Goal: Check status: Check status

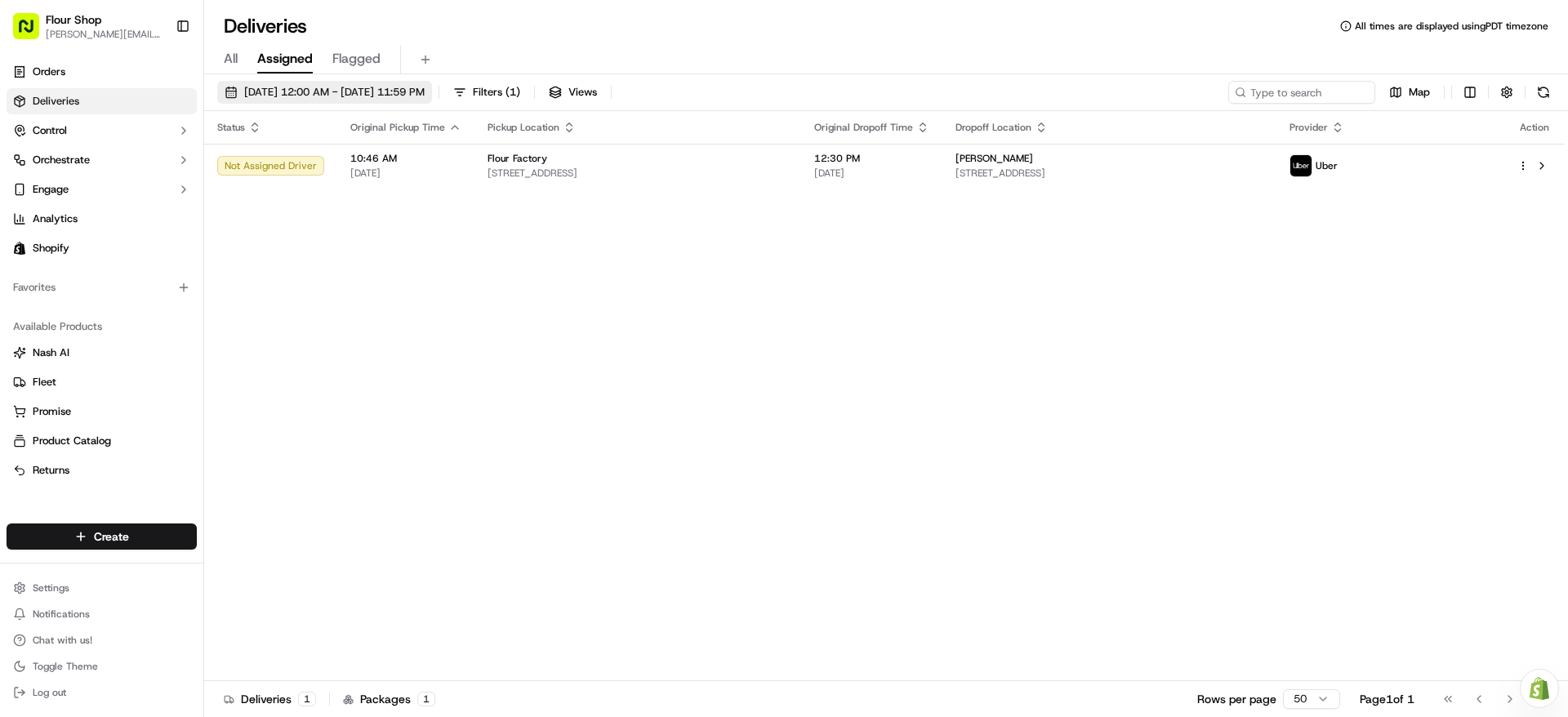
click at [365, 97] on span "[DATE] 12:00 AM - [DATE] 11:59 PM" at bounding box center [334, 92] width 181 height 15
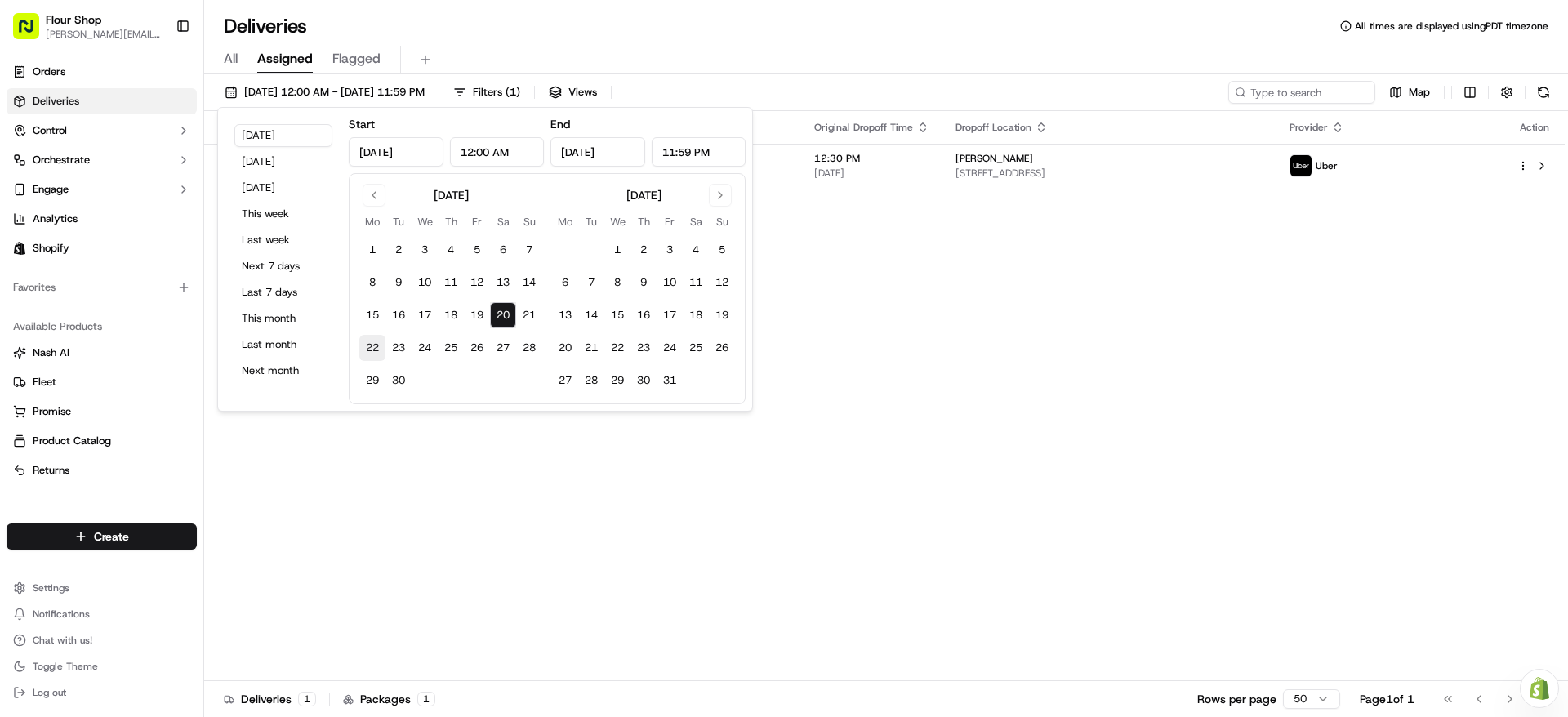
click at [370, 345] on button "22" at bounding box center [372, 348] width 26 height 26
type input "[DATE]"
click at [370, 345] on button "22" at bounding box center [372, 348] width 26 height 26
click at [492, 313] on button "20" at bounding box center [503, 315] width 26 height 26
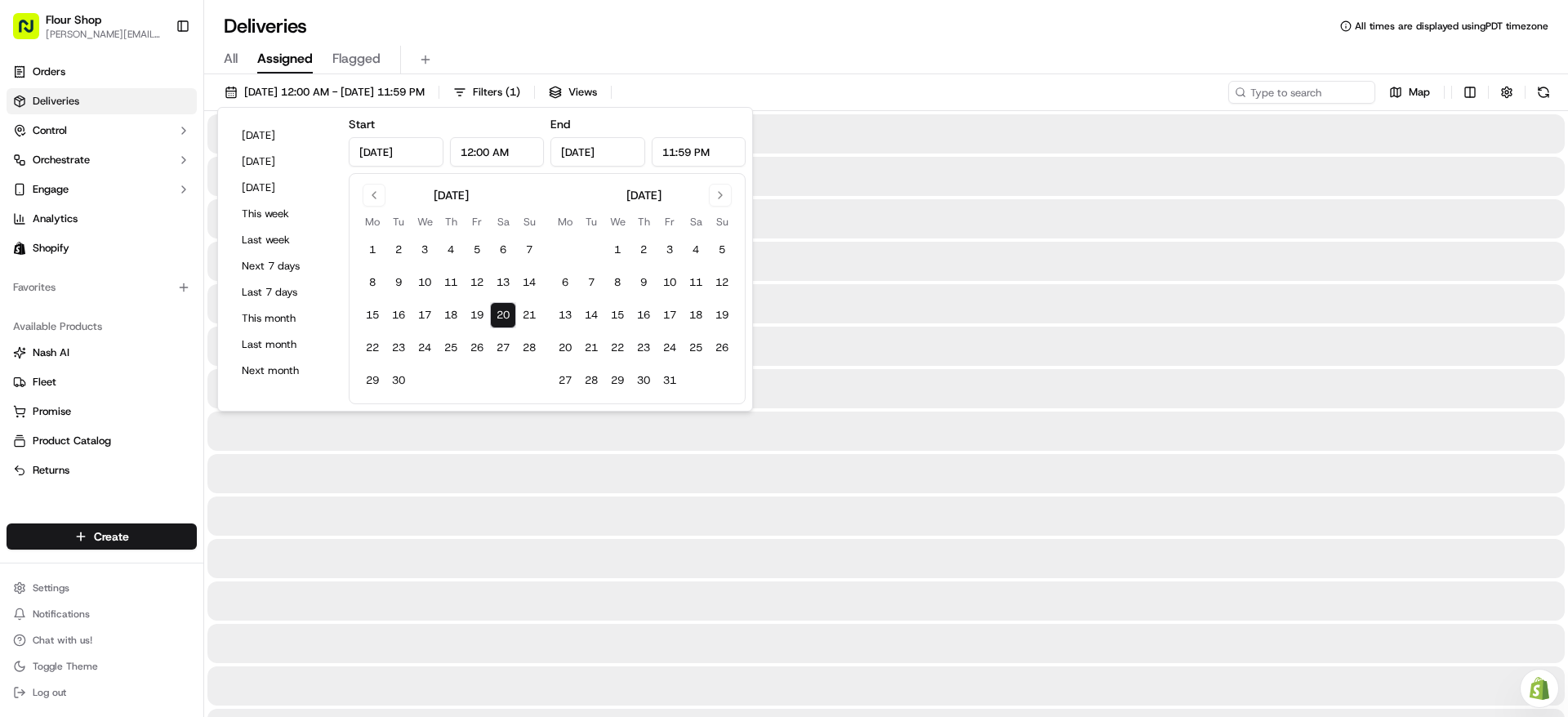
type input "[DATE]"
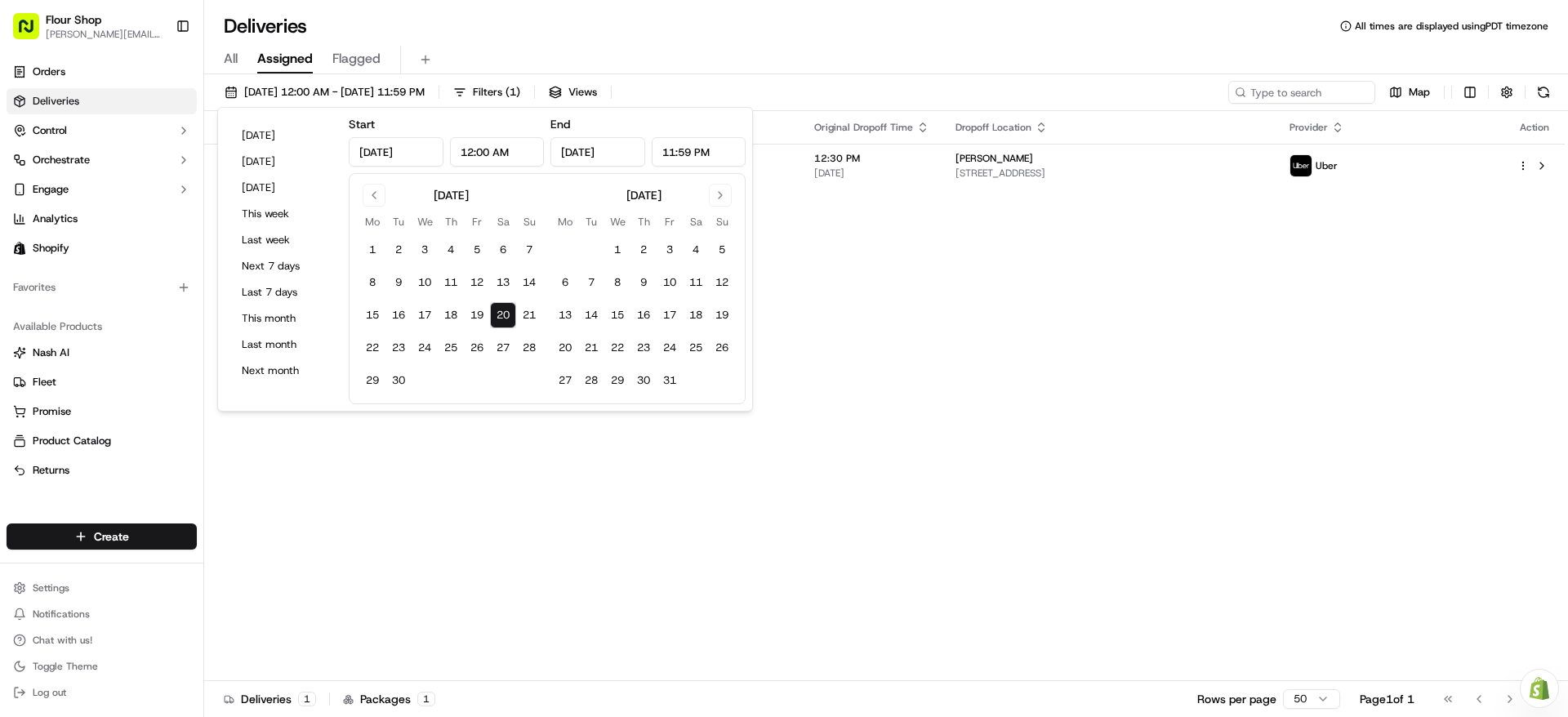
click at [493, 313] on button "20" at bounding box center [503, 315] width 26 height 26
click at [1159, 314] on div "Status Original Pickup Time Pickup Location Original Dropoff Time Dropoff Locat…" at bounding box center [884, 395] width 1361 height 570
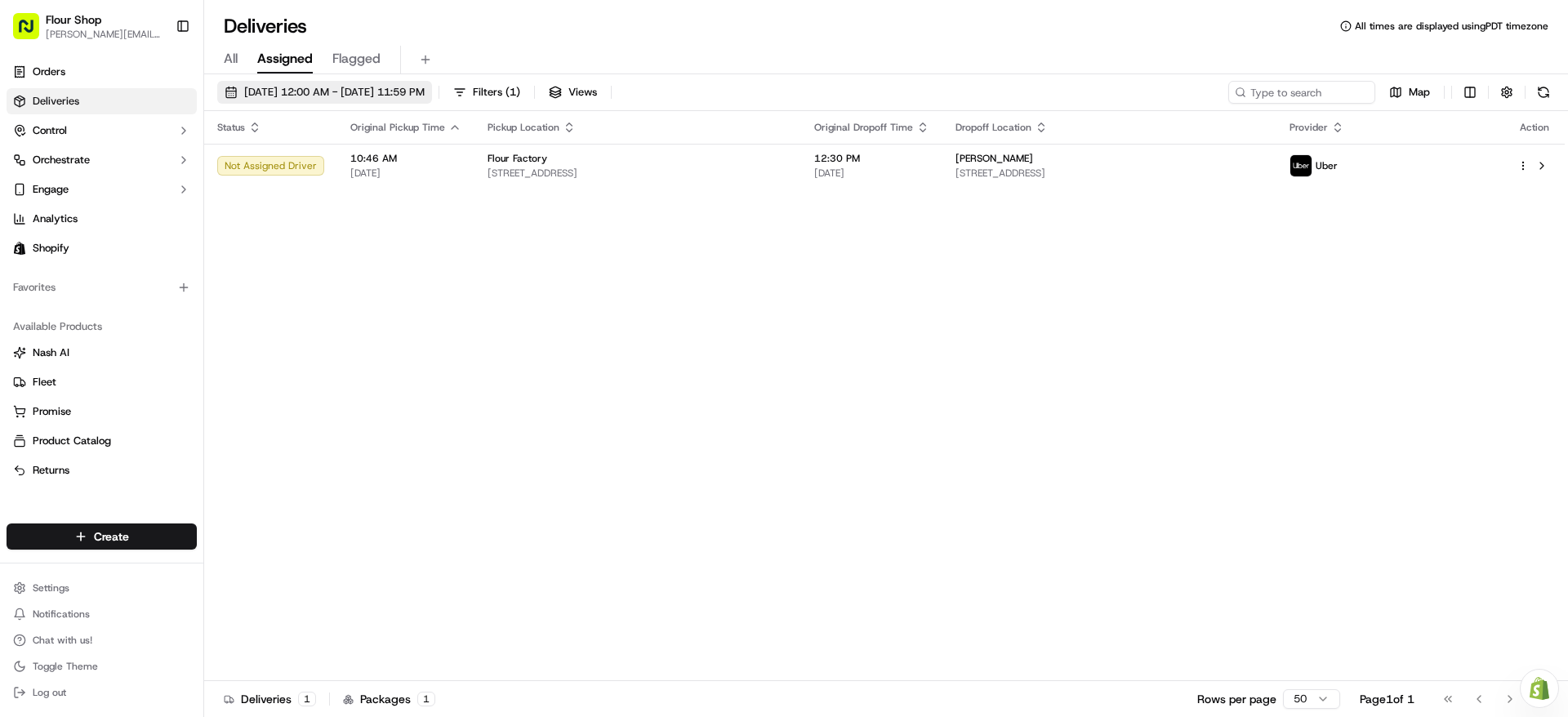
click at [319, 86] on span "[DATE] 12:00 AM - [DATE] 11:59 PM" at bounding box center [334, 92] width 181 height 15
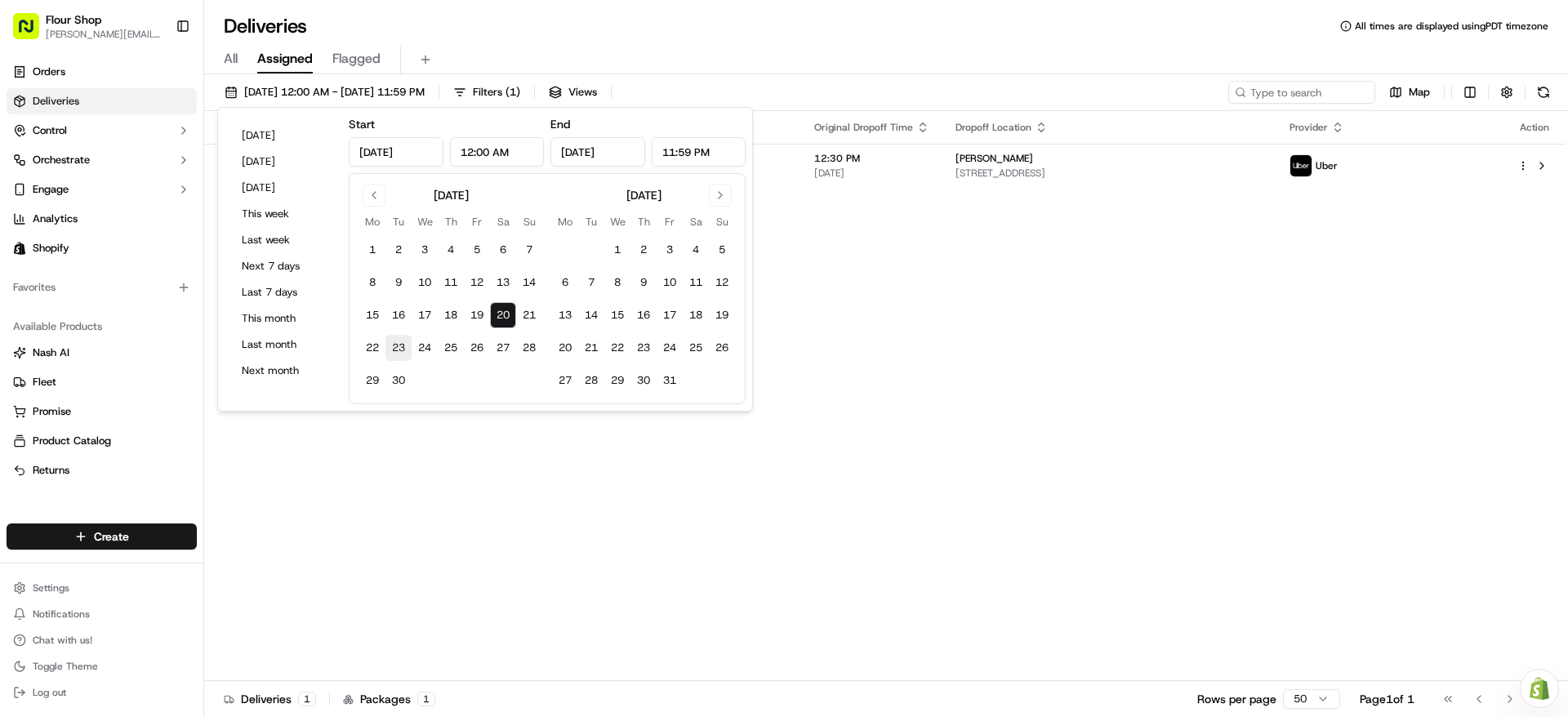
click at [397, 353] on button "23" at bounding box center [398, 348] width 26 height 26
type input "[DATE]"
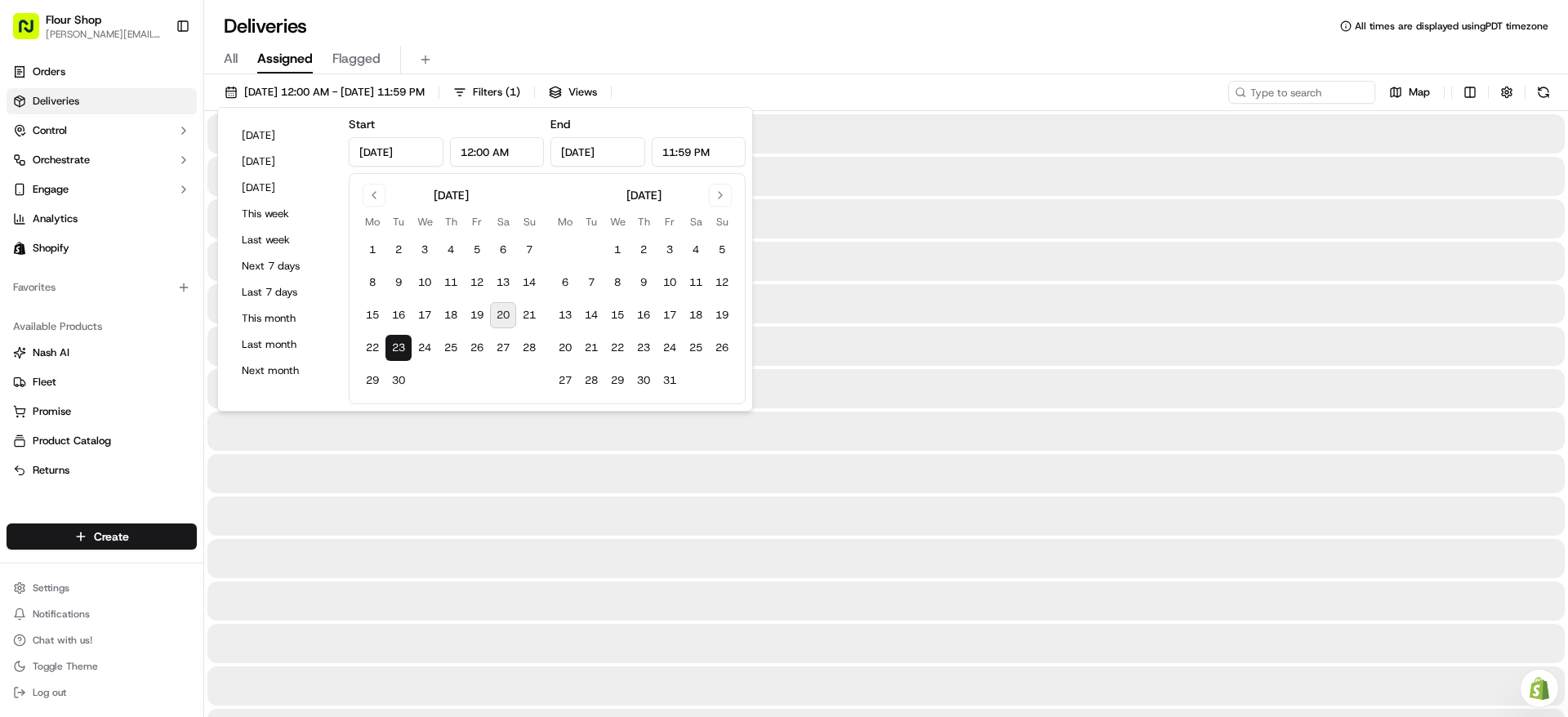
click at [397, 352] on button "23" at bounding box center [398, 348] width 26 height 26
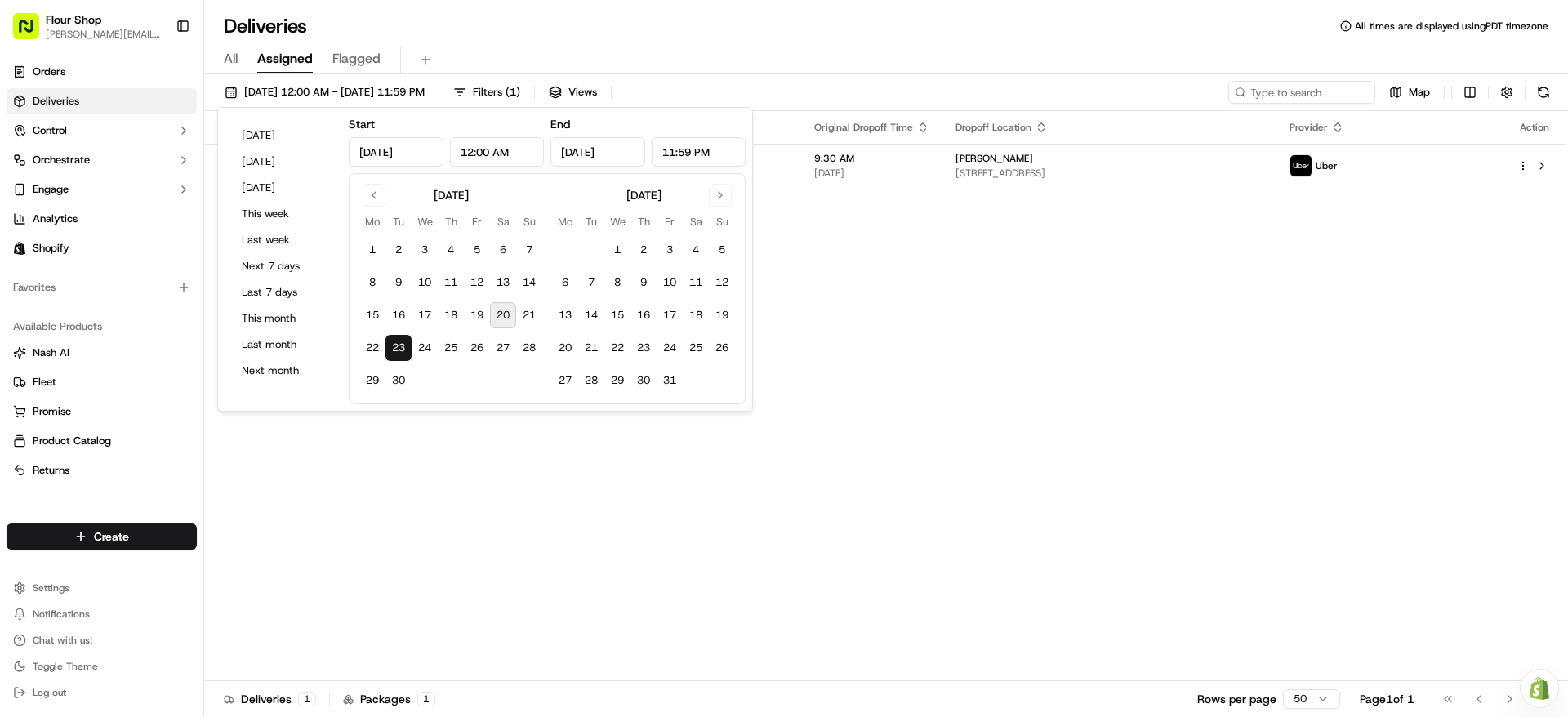
click at [397, 352] on button "23" at bounding box center [398, 348] width 26 height 26
click at [494, 310] on button "20" at bounding box center [503, 315] width 26 height 26
type input "[DATE]"
click at [494, 310] on button "20" at bounding box center [503, 315] width 26 height 26
type input "[DATE]"
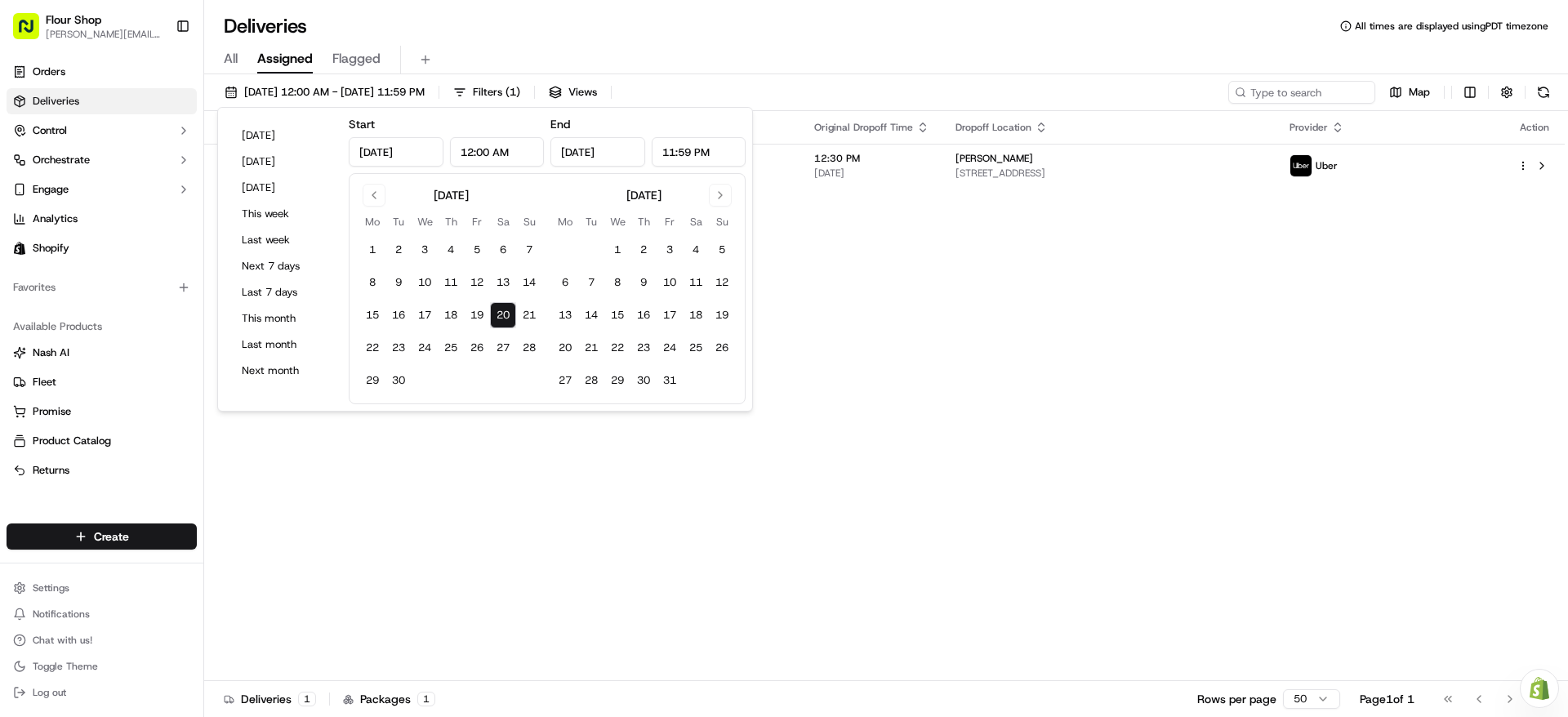
click at [1061, 336] on div "Status Original Pickup Time Pickup Location Original Dropoff Time Dropoff Locat…" at bounding box center [884, 395] width 1361 height 570
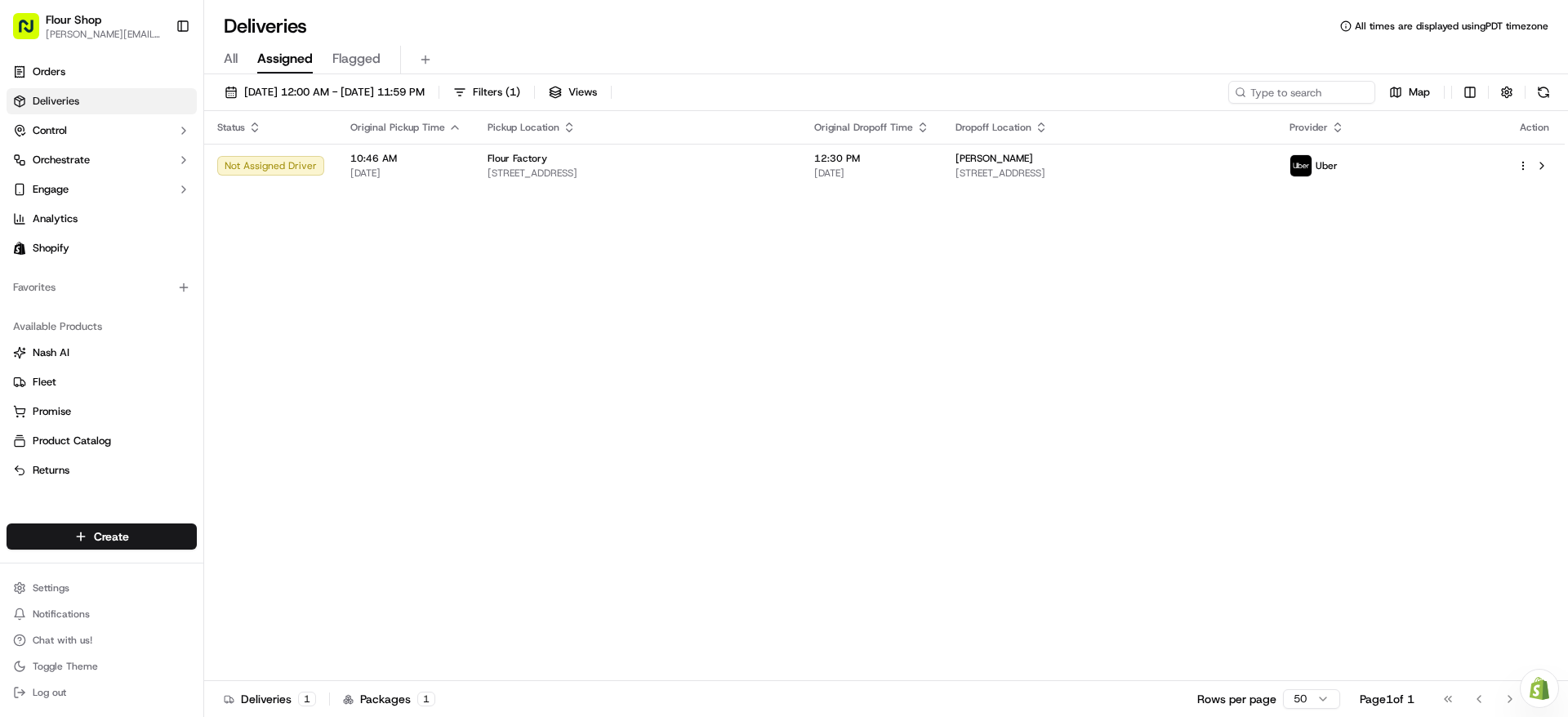
click at [784, 49] on div "All Assigned Flagged" at bounding box center [886, 59] width 1363 height 29
